Goal: Task Accomplishment & Management: Manage account settings

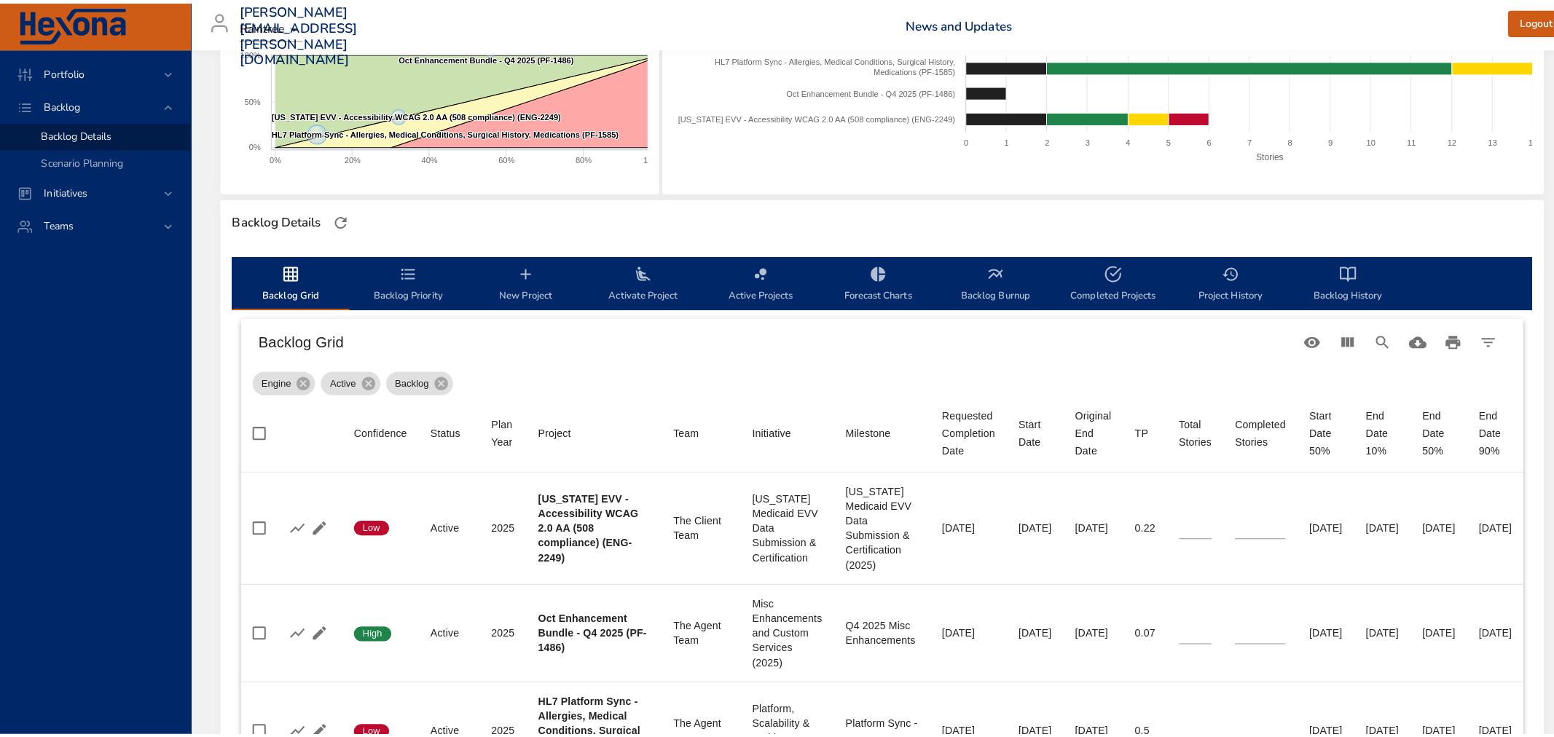
scroll to position [81, 0]
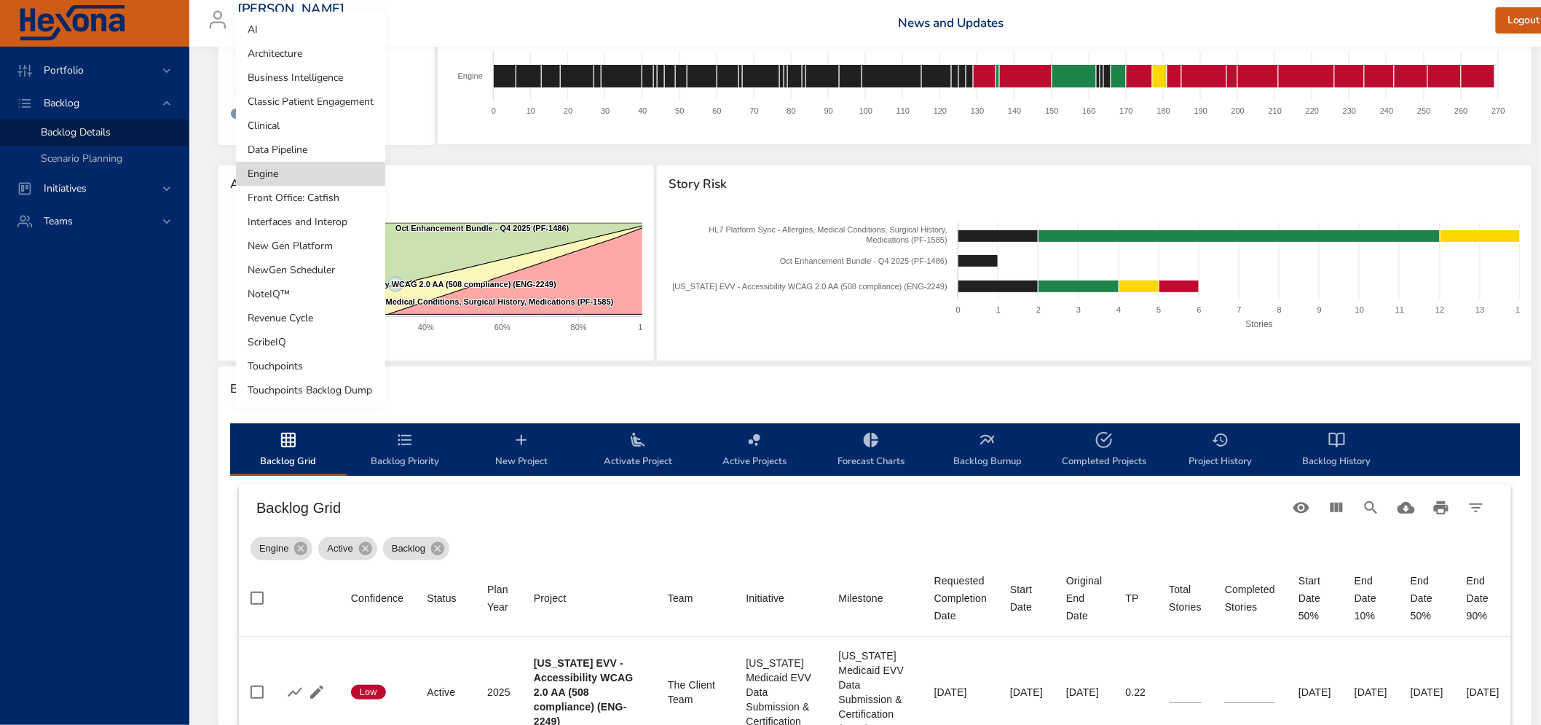
click at [310, 74] on body "Portfolio Backlog Backlog Details Scenario Planning Initiatives Teams [PERSON_N…" at bounding box center [770, 281] width 1541 height 725
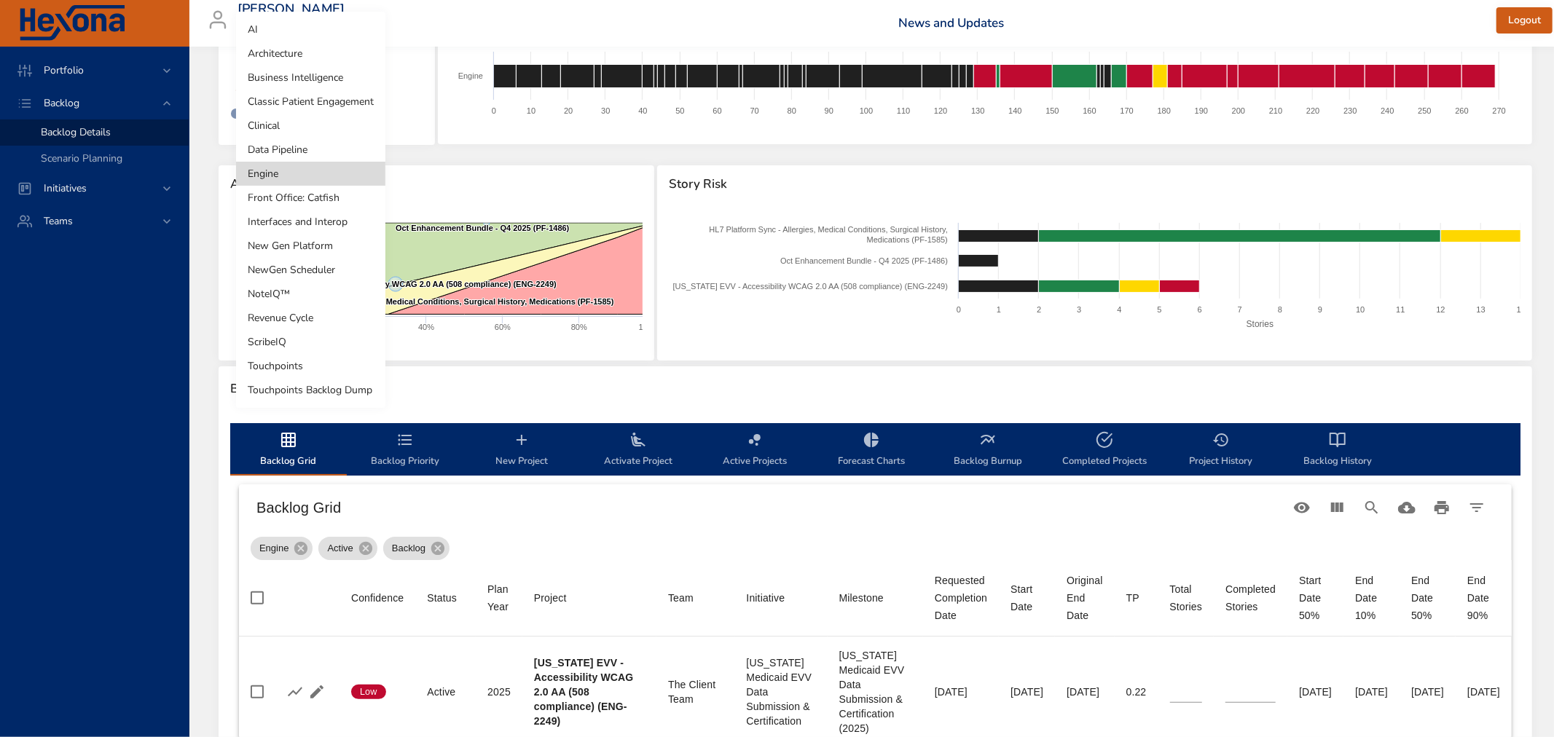
click at [315, 131] on li "Clinical" at bounding box center [310, 126] width 149 height 24
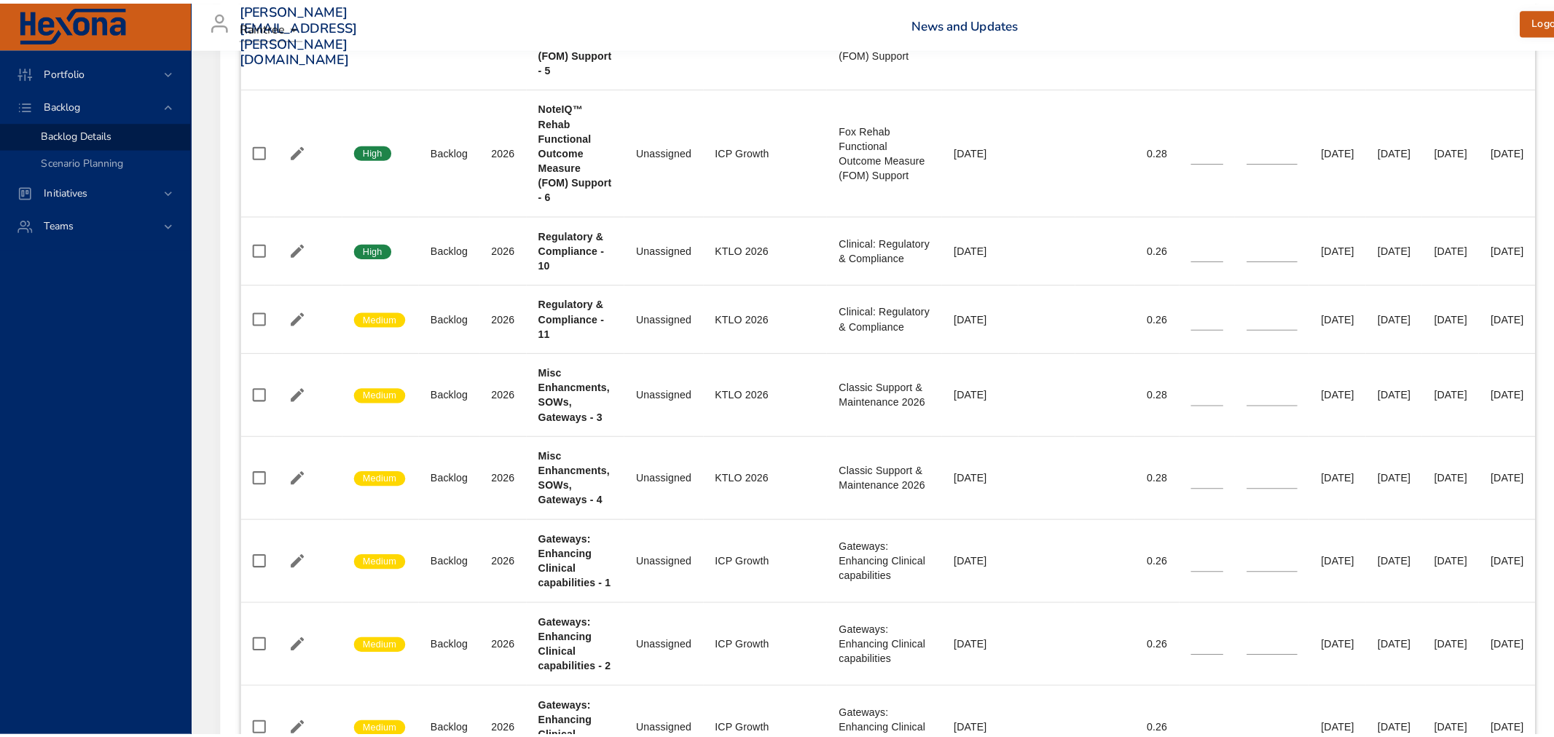
scroll to position [3237, 0]
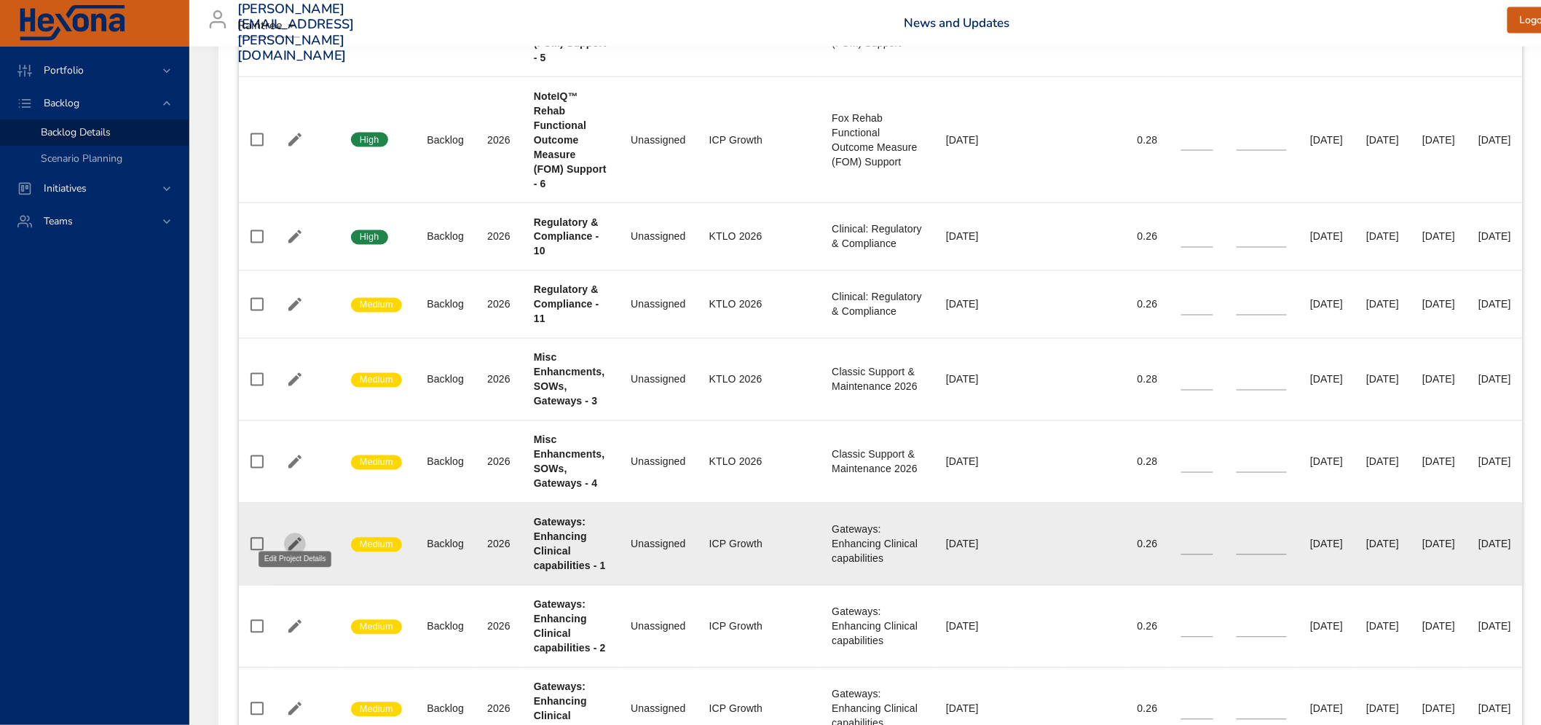
click at [296, 535] on icon "button" at bounding box center [294, 543] width 17 height 17
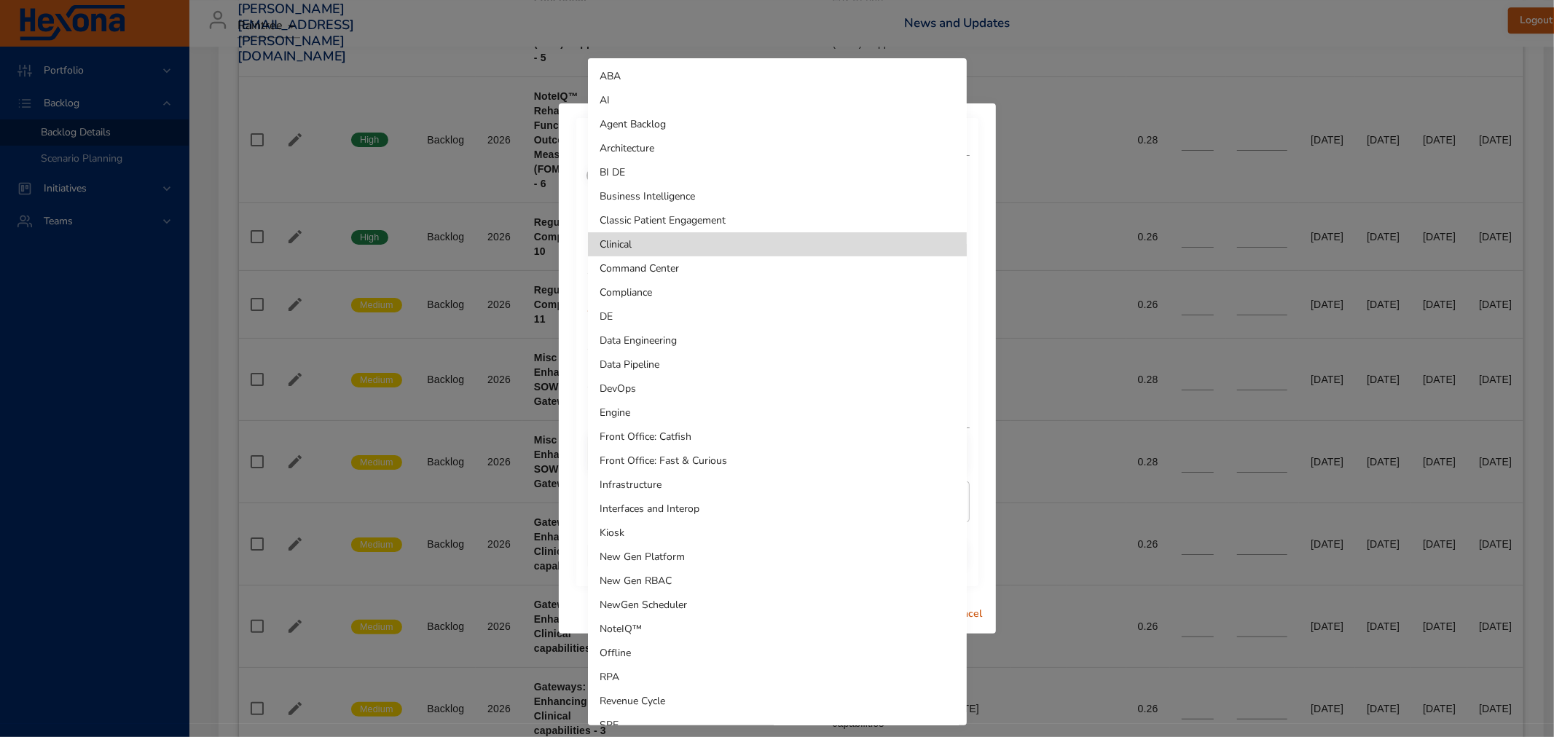
click at [652, 505] on li "Interfaces and Interop" at bounding box center [777, 509] width 379 height 24
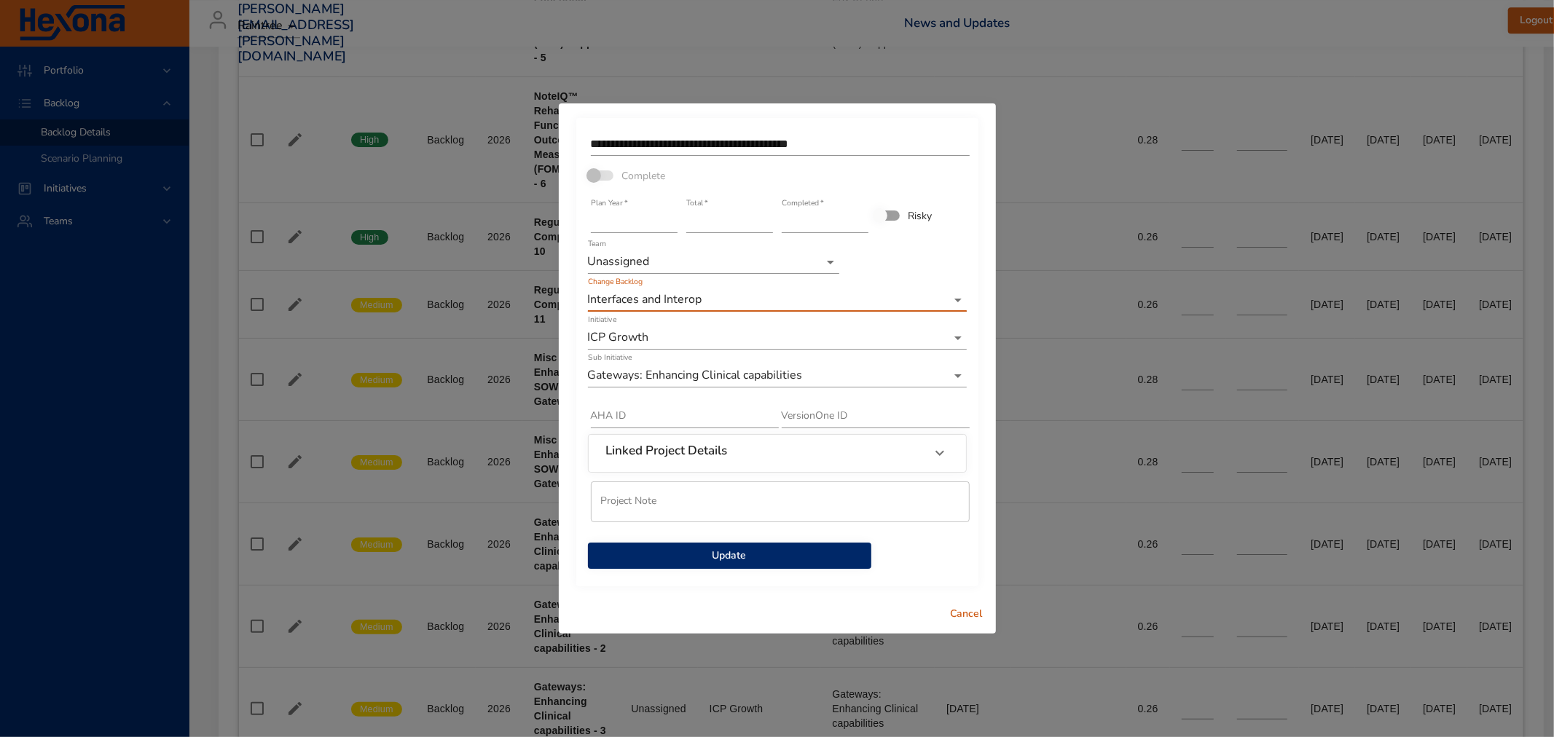
click at [672, 550] on span "Update" at bounding box center [729, 556] width 260 height 18
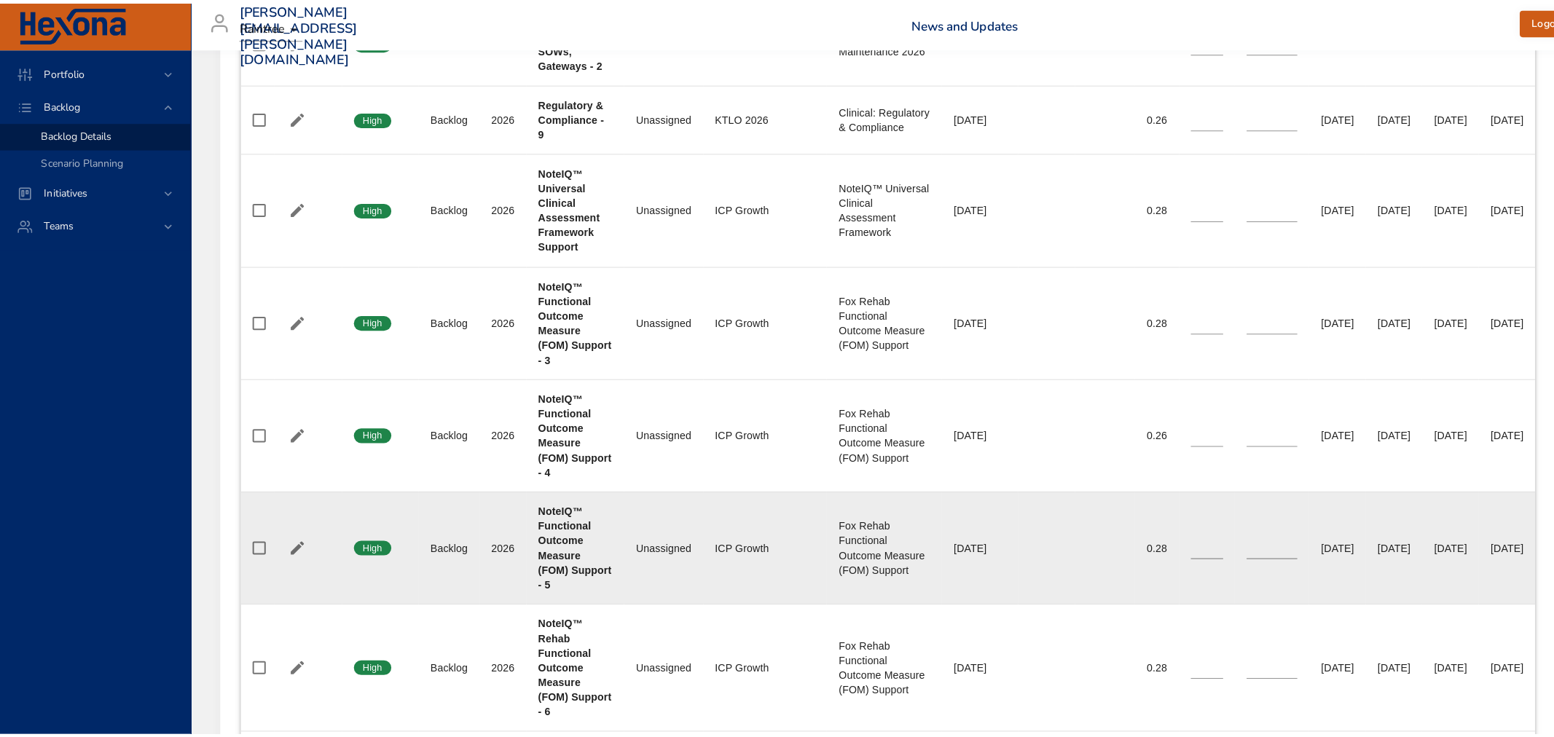
scroll to position [3318, 0]
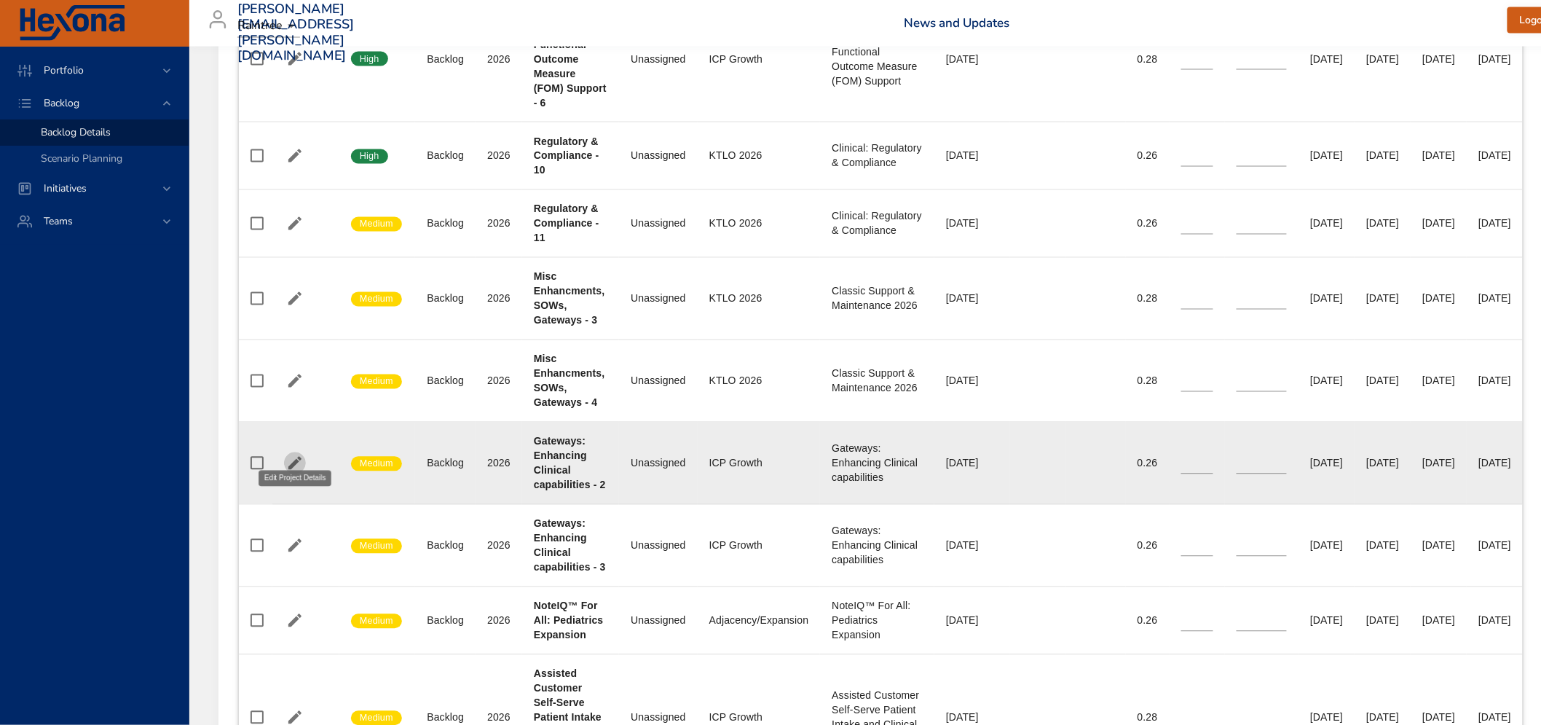
click at [294, 457] on icon "button" at bounding box center [294, 463] width 13 height 13
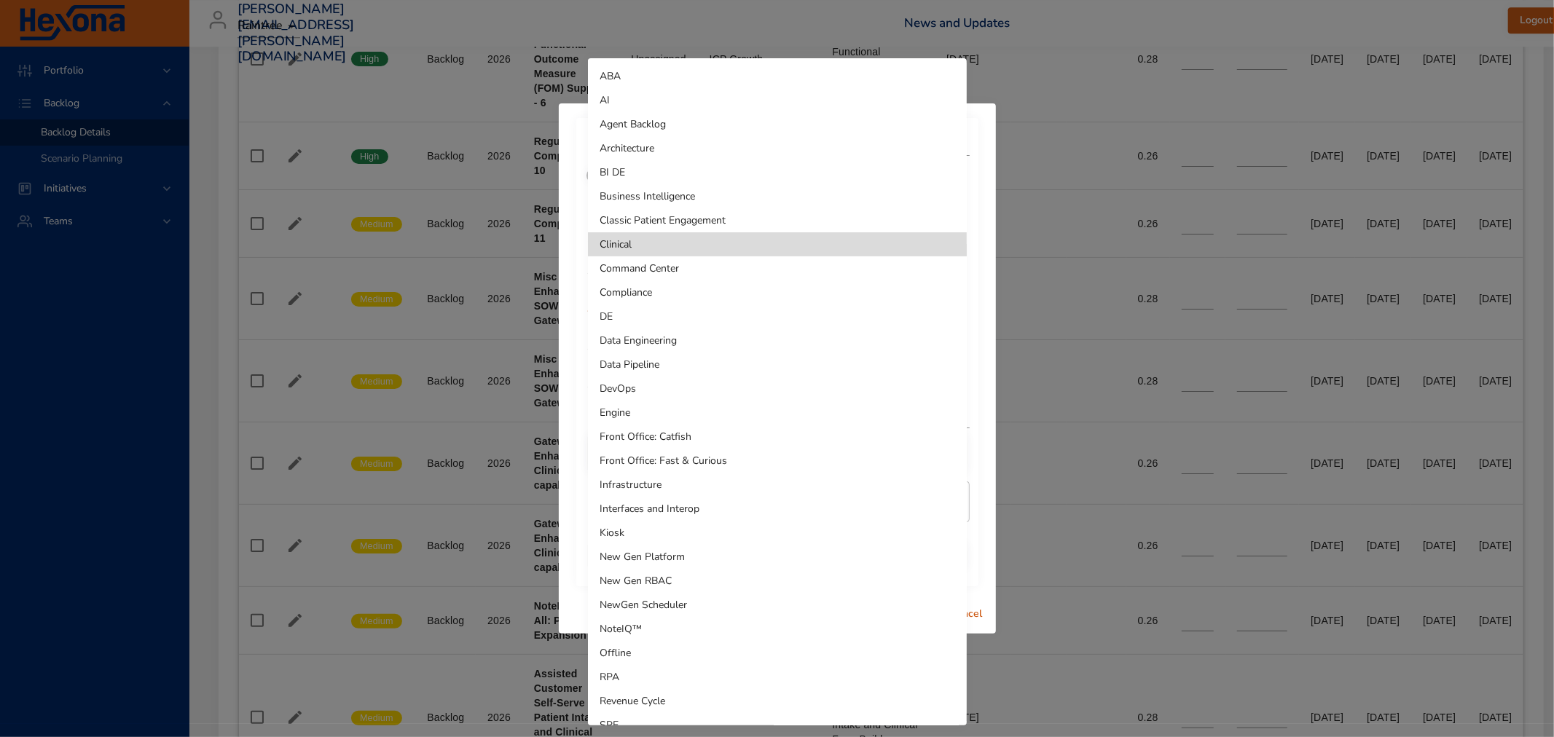
click at [664, 506] on li "Interfaces and Interop" at bounding box center [777, 509] width 379 height 24
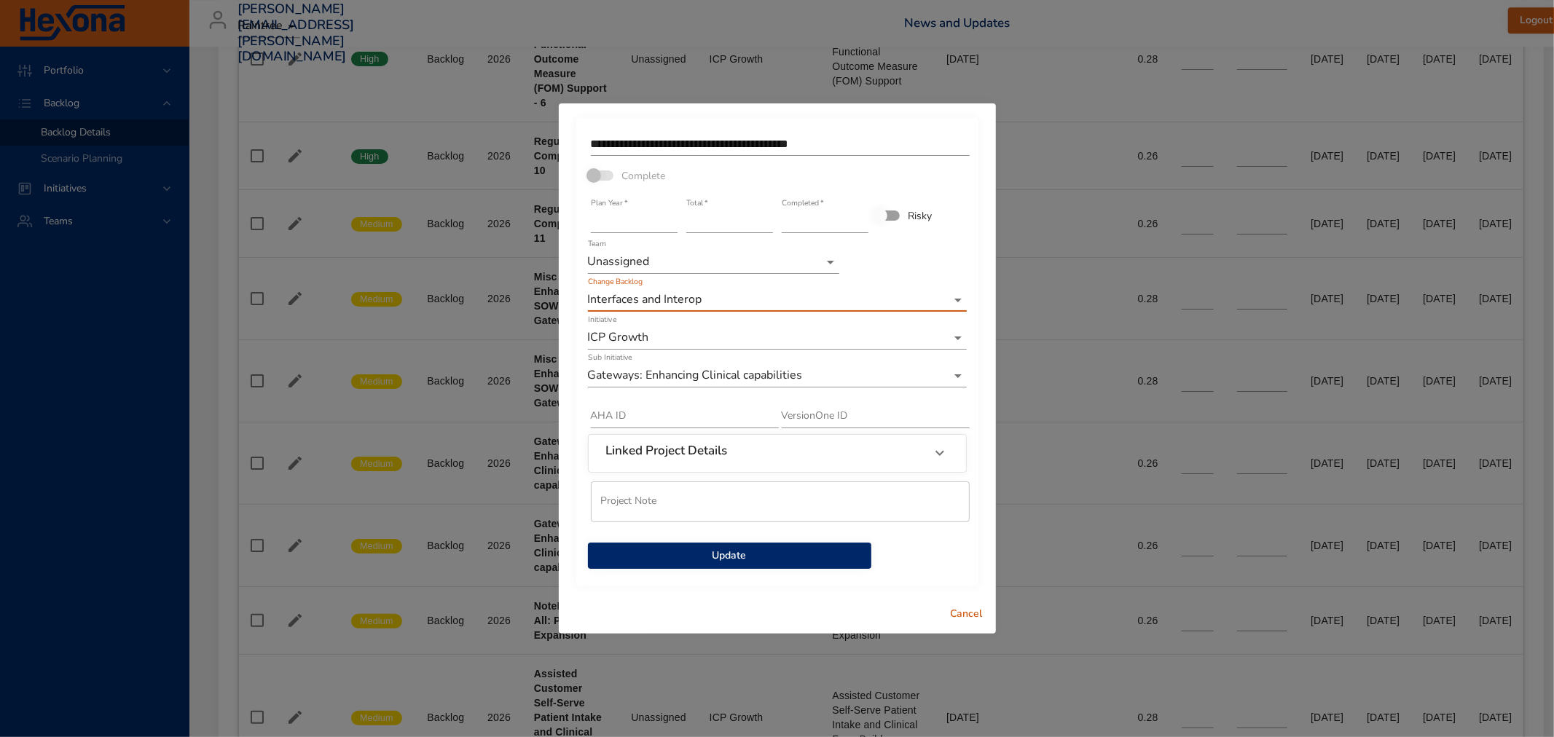
click at [667, 554] on span "Update" at bounding box center [729, 556] width 260 height 18
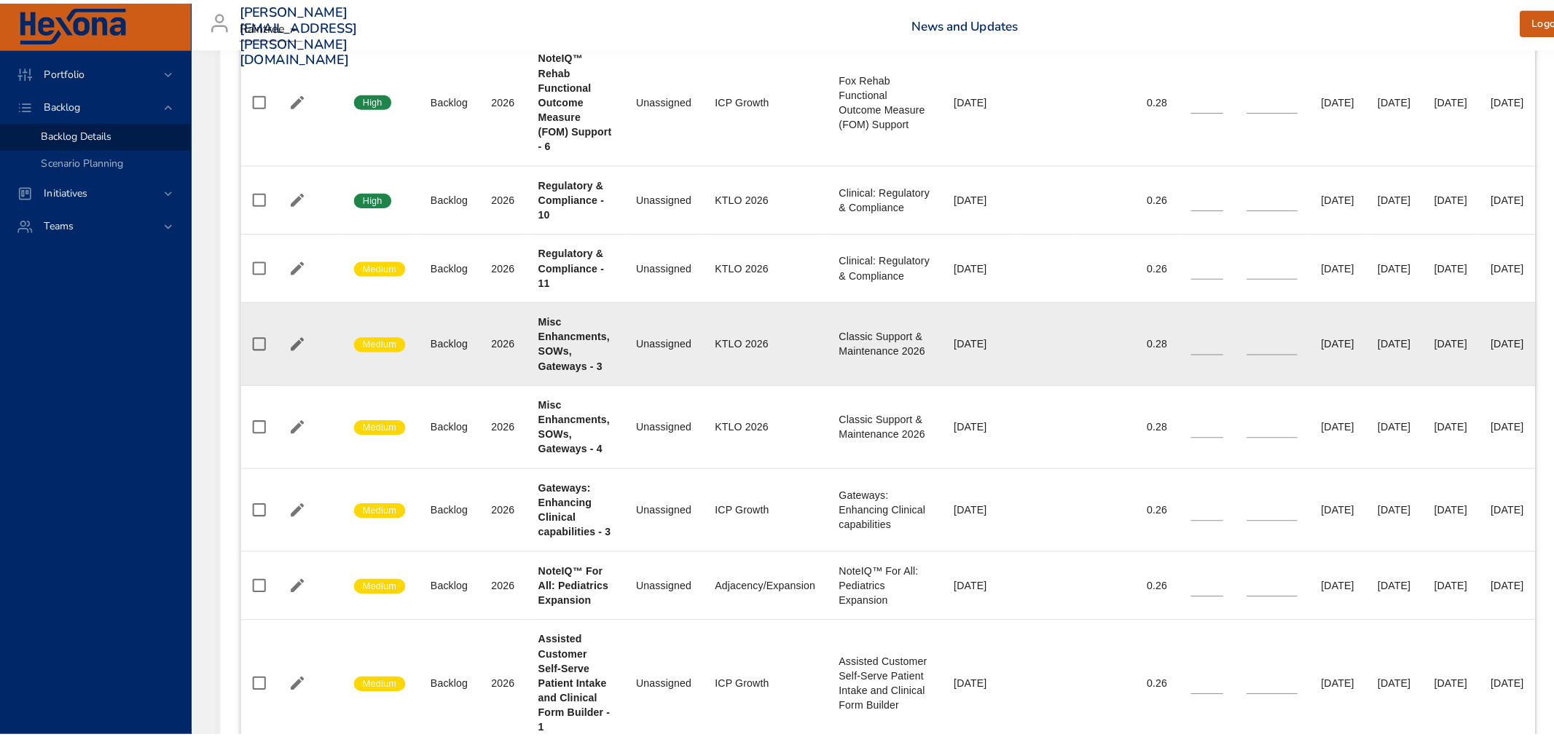
scroll to position [3399, 0]
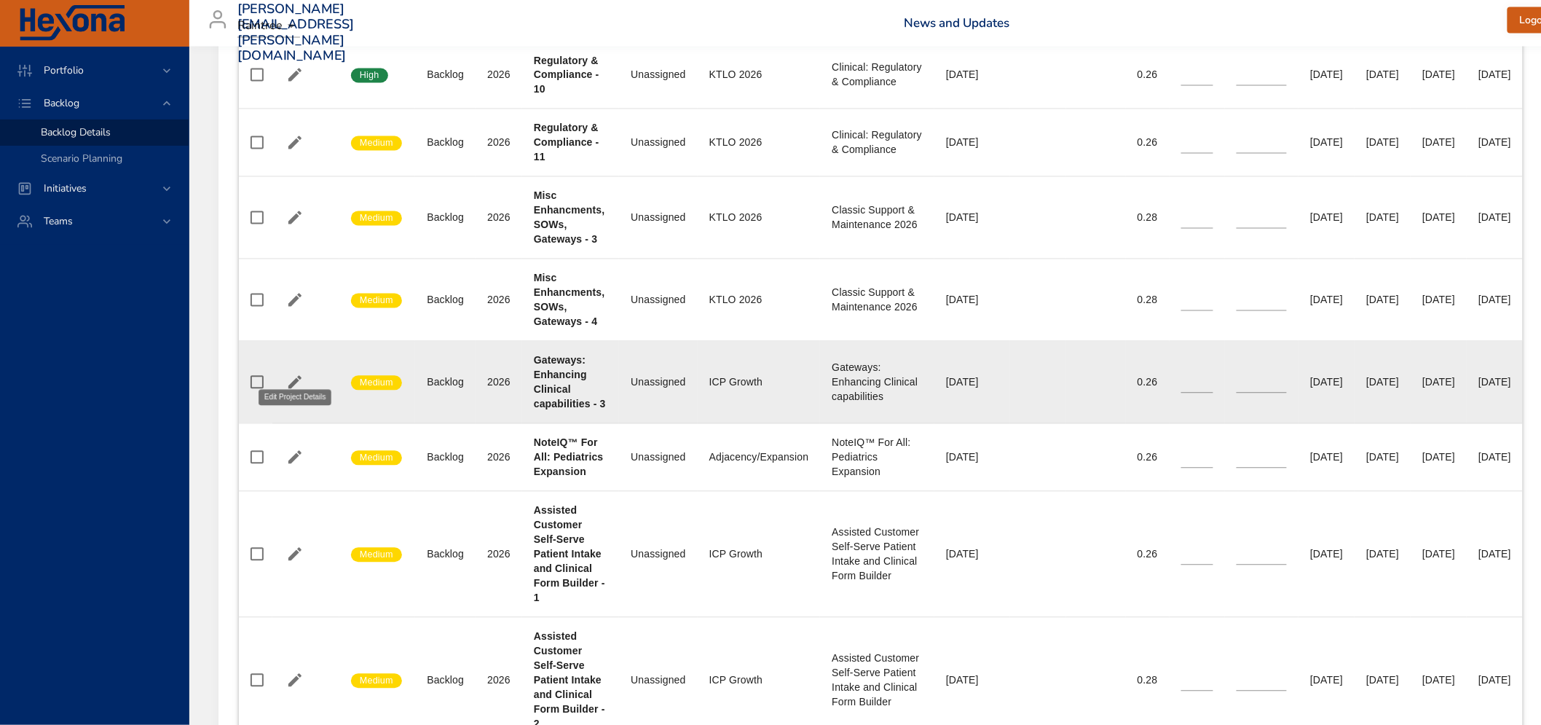
click at [292, 374] on icon "button" at bounding box center [294, 382] width 17 height 17
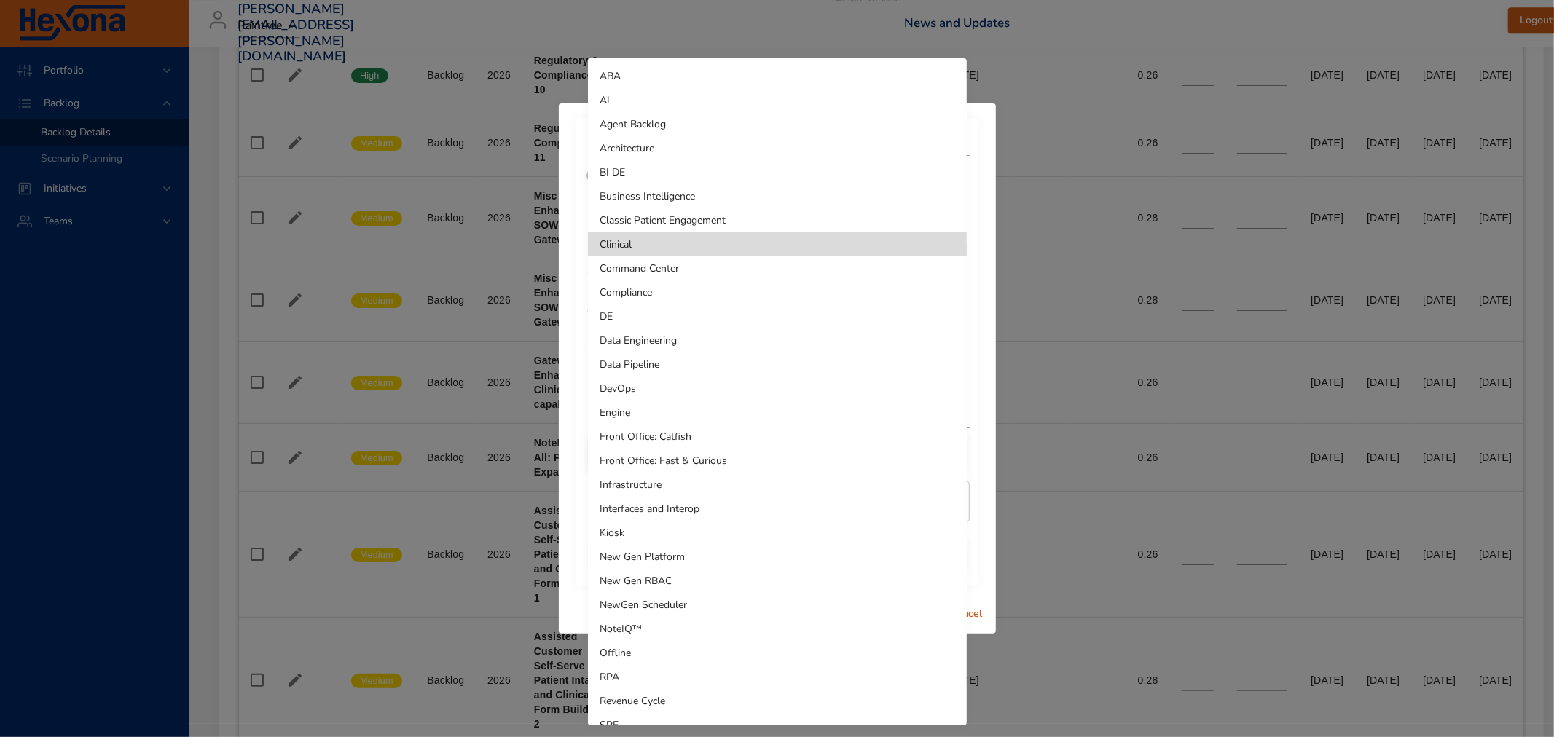
click at [672, 511] on li "Interfaces and Interop" at bounding box center [777, 509] width 379 height 24
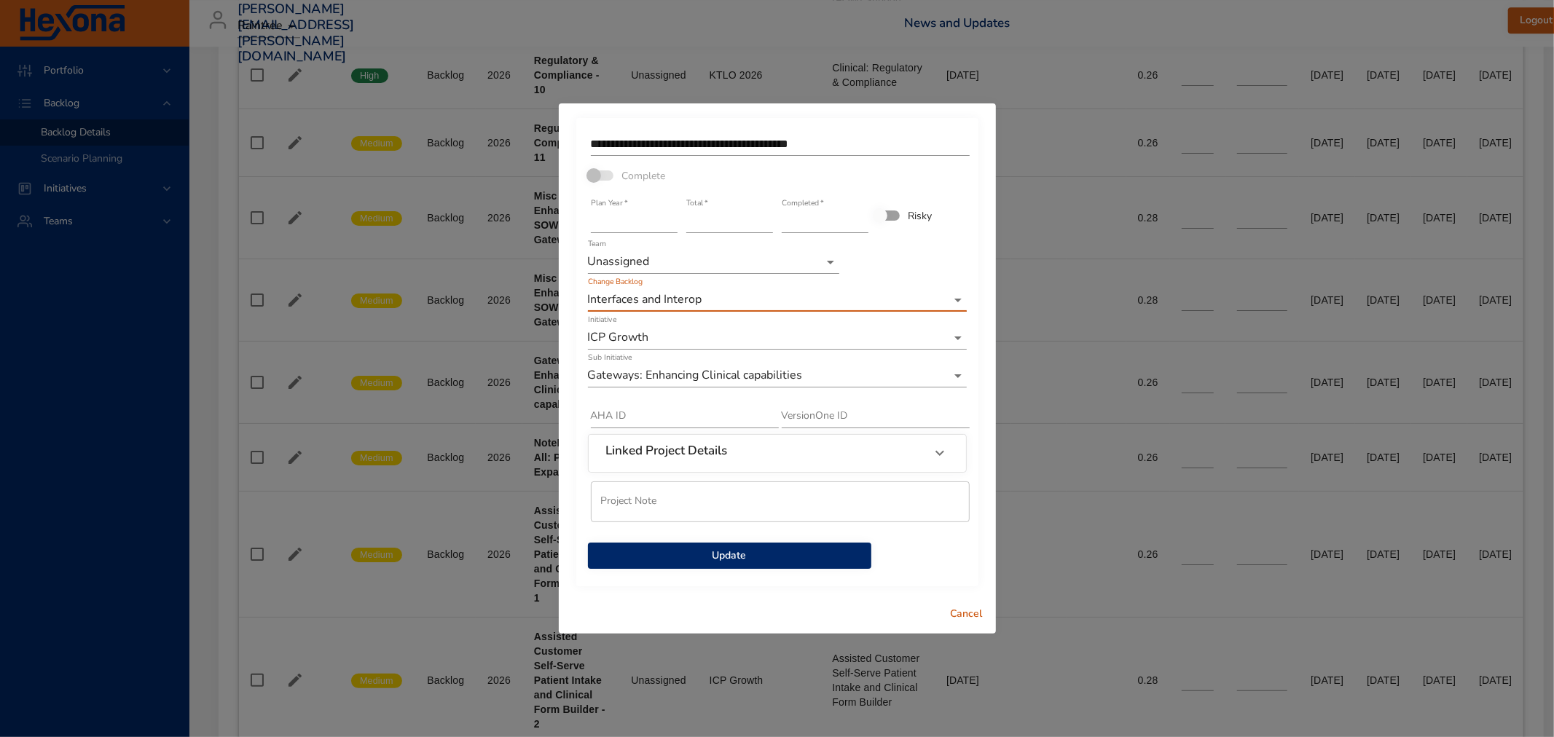
click at [766, 550] on span "Update" at bounding box center [729, 556] width 260 height 18
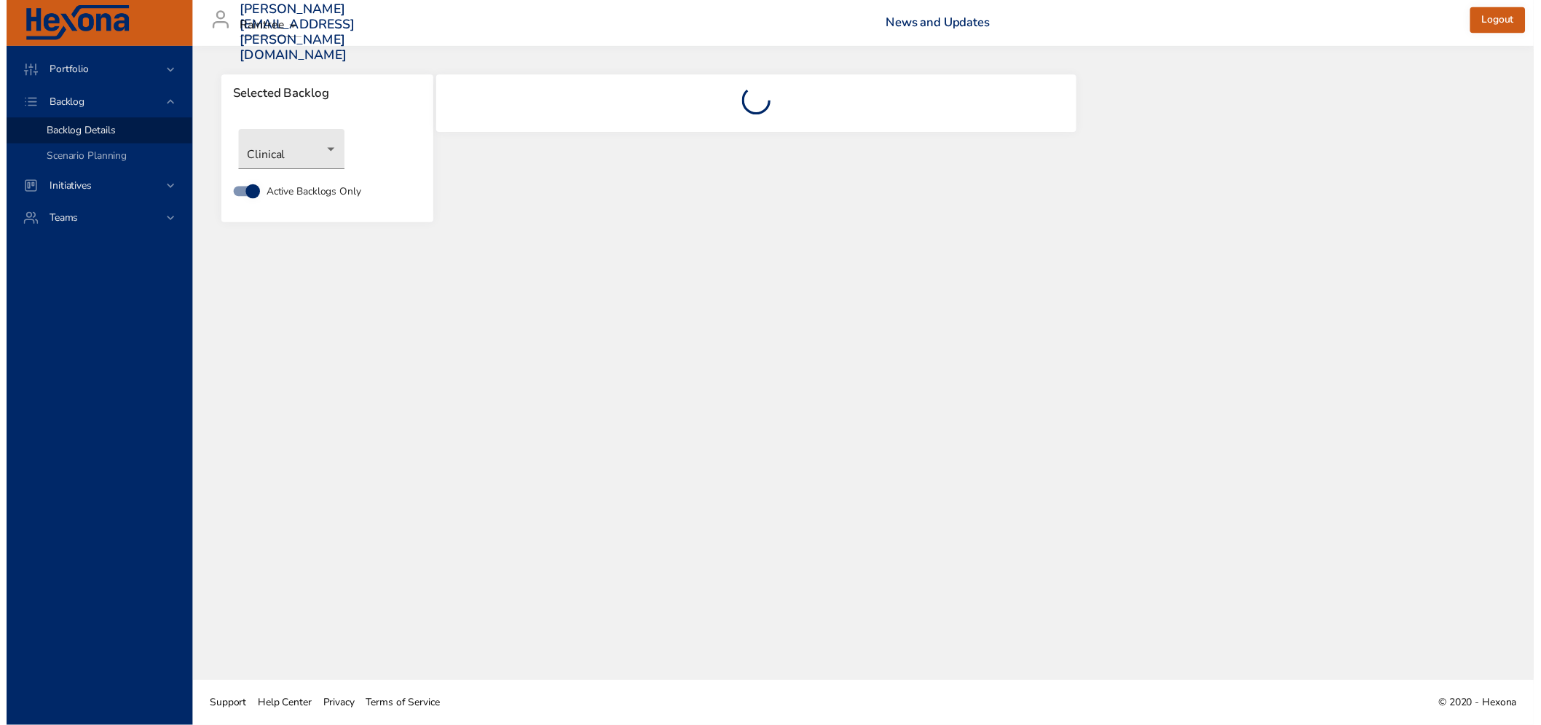
scroll to position [0, 0]
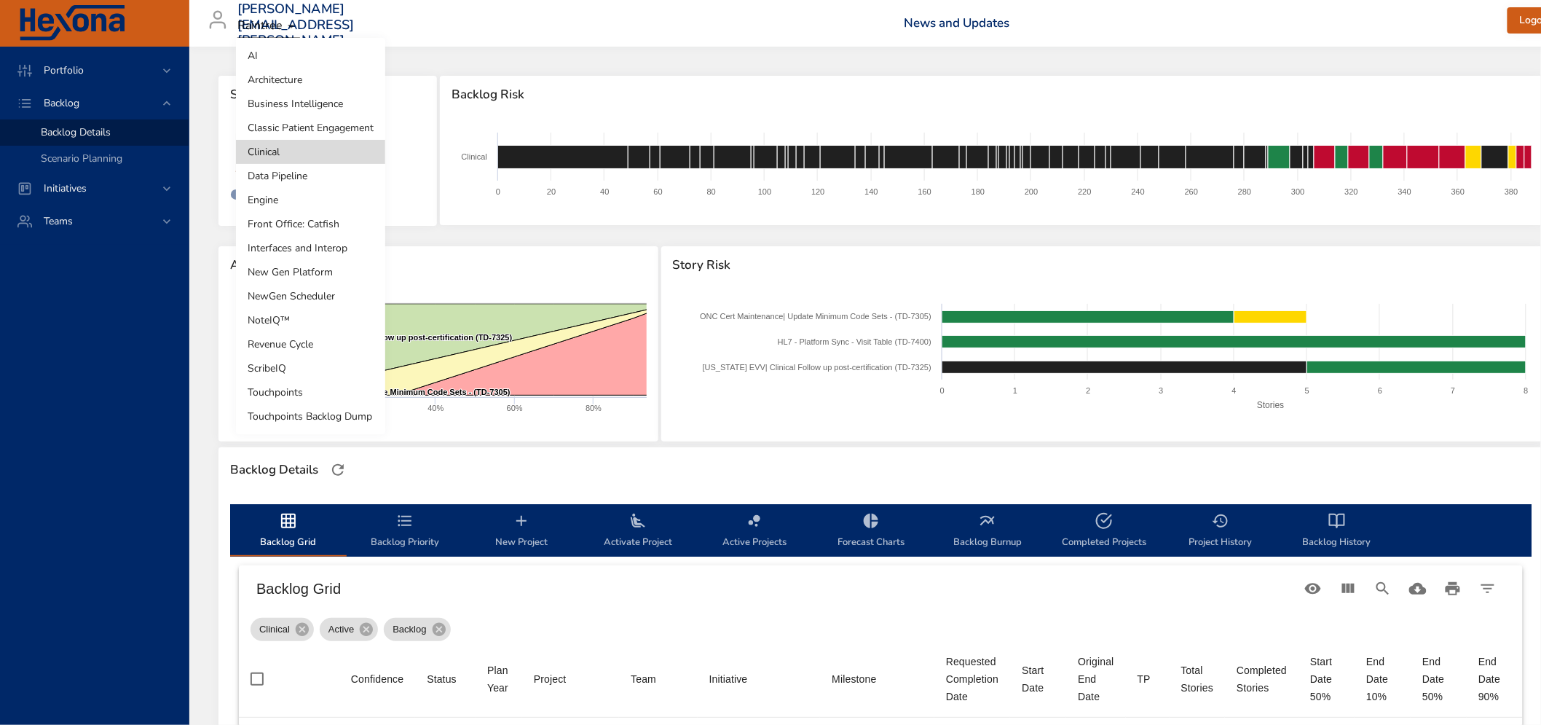
click at [286, 162] on body "Portfolio Backlog Backlog Details Scenario Planning Initiatives Teams [PERSON_N…" at bounding box center [770, 362] width 1541 height 725
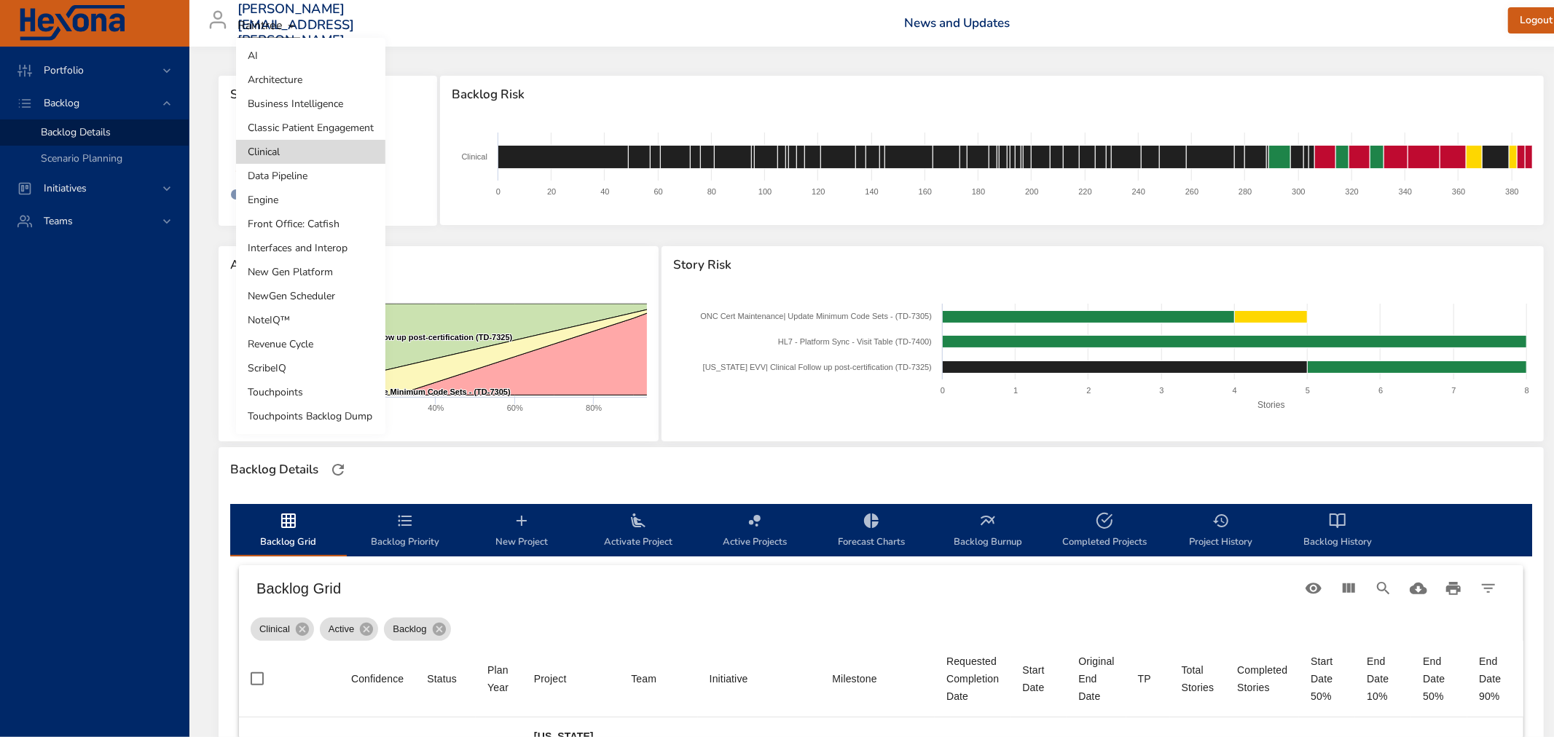
click at [308, 249] on li "Interfaces and Interop" at bounding box center [310, 248] width 149 height 24
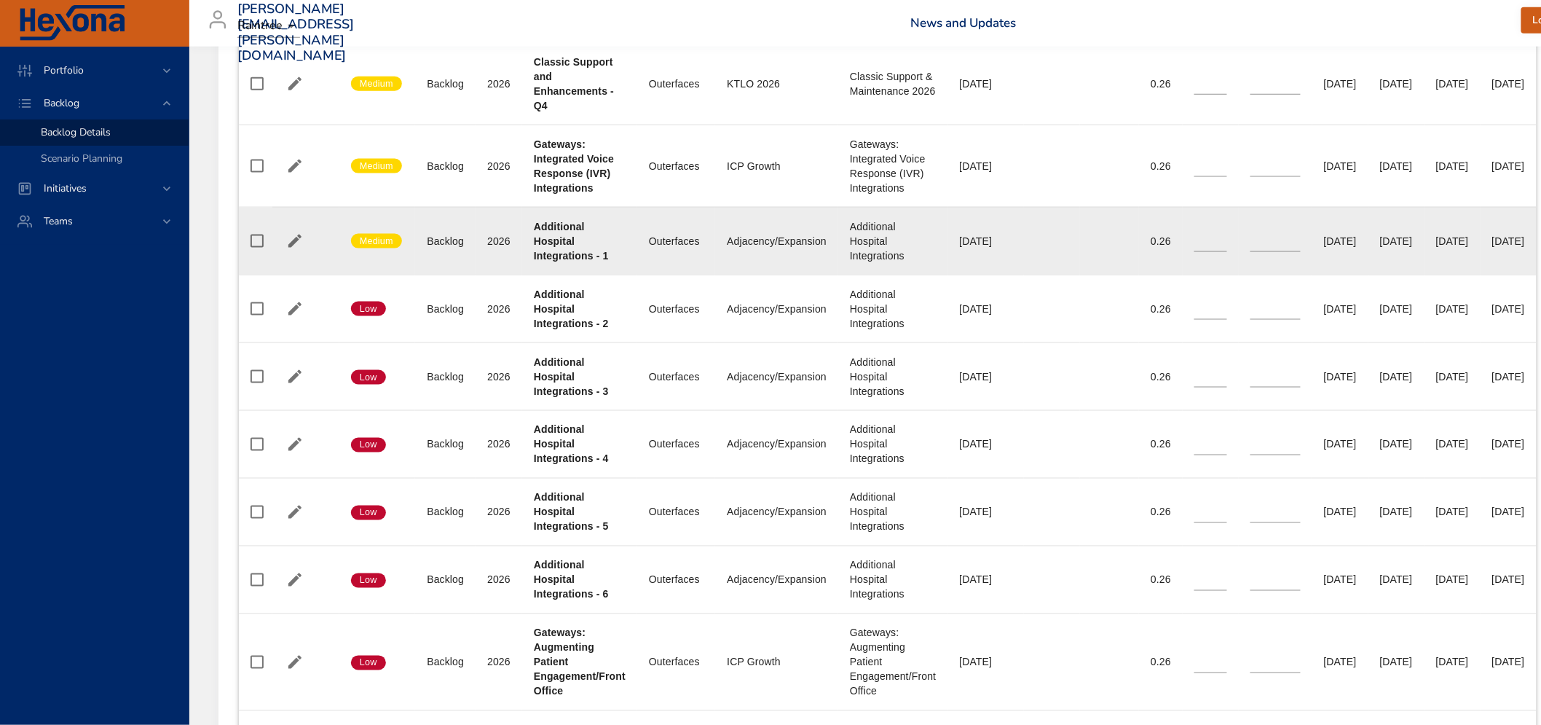
scroll to position [3156, 0]
